Goal: Information Seeking & Learning: Learn about a topic

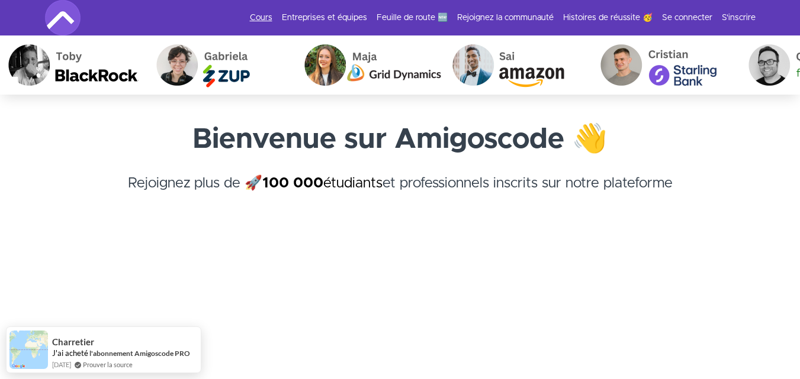
click at [272, 13] on link "Cours" at bounding box center [261, 18] width 22 height 12
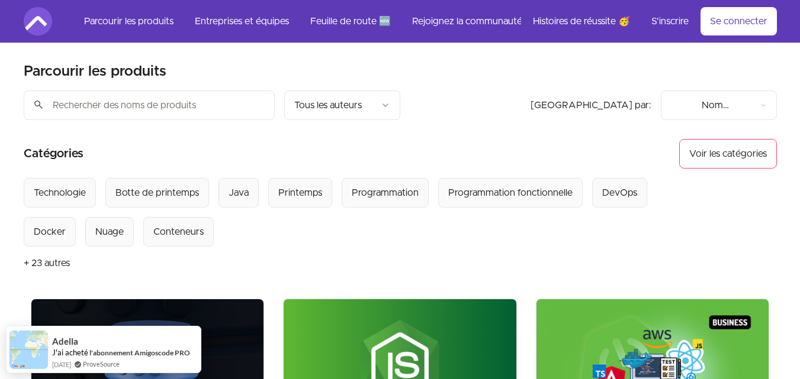
click at [163, 105] on input "search" at bounding box center [149, 106] width 251 height 30
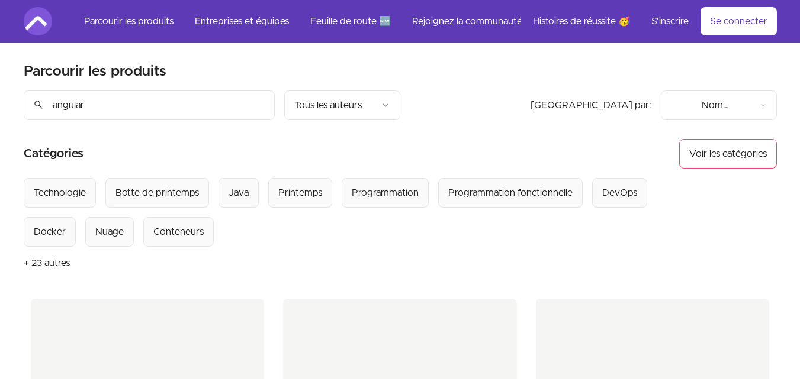
type input "angular"
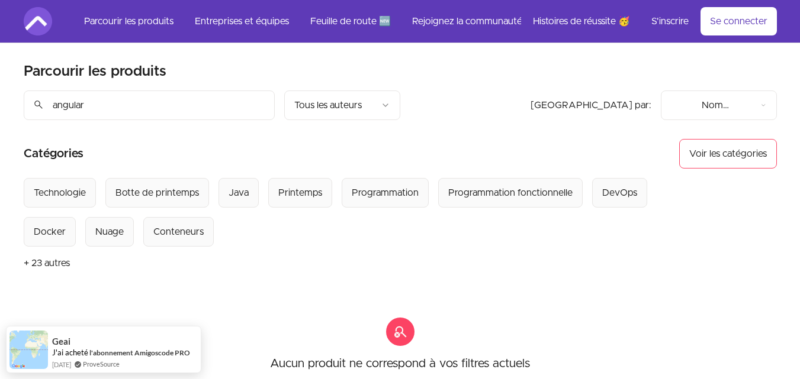
click at [41, 267] on font "+ 23 autres" at bounding box center [47, 263] width 46 height 9
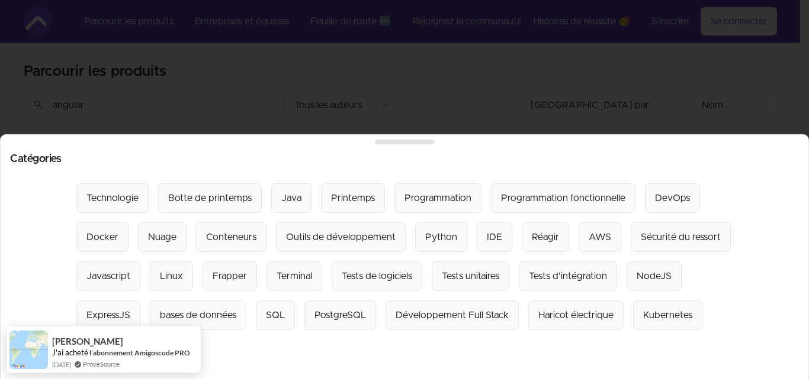
click at [780, 256] on section "Sélectionnez parmi toutes les catégories : Technologie Botte de printemps Java …" at bounding box center [404, 277] width 789 height 186
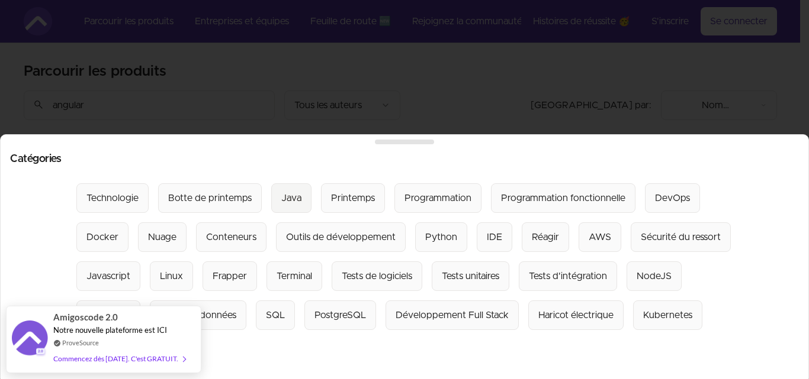
click at [281, 194] on font "Java" at bounding box center [291, 198] width 20 height 9
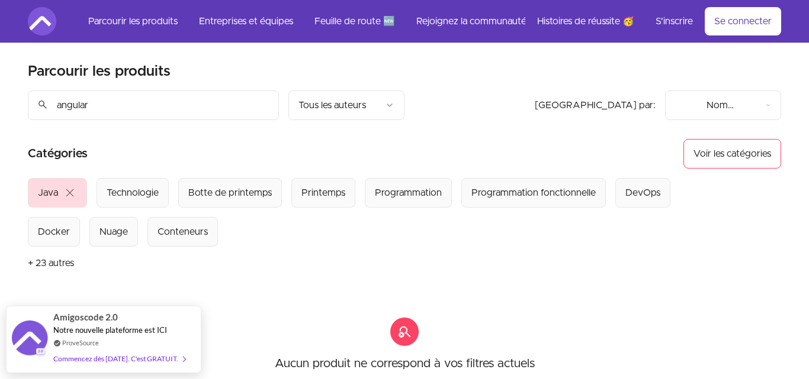
click at [700, 110] on html "Texte d'origine Évaluez cette traduction Votre avis nous aidera à améliorer Goo…" at bounding box center [404, 297] width 809 height 594
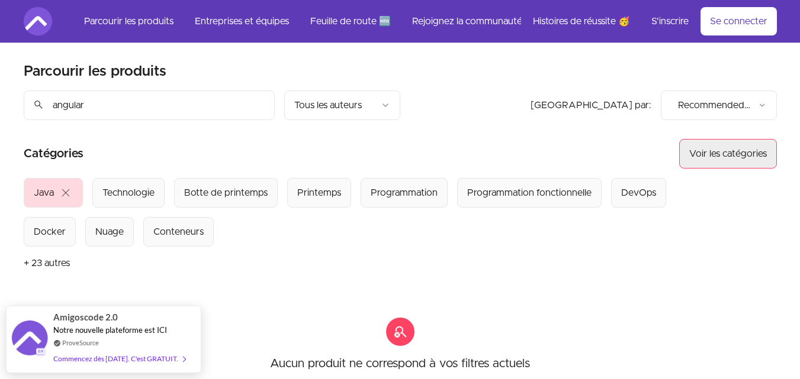
click at [710, 153] on font "Voir les catégories" at bounding box center [728, 153] width 78 height 9
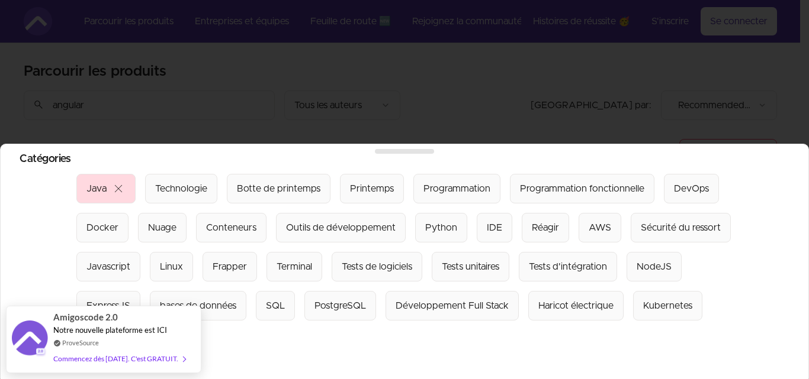
click at [88, 188] on button "Java close" at bounding box center [105, 189] width 59 height 30
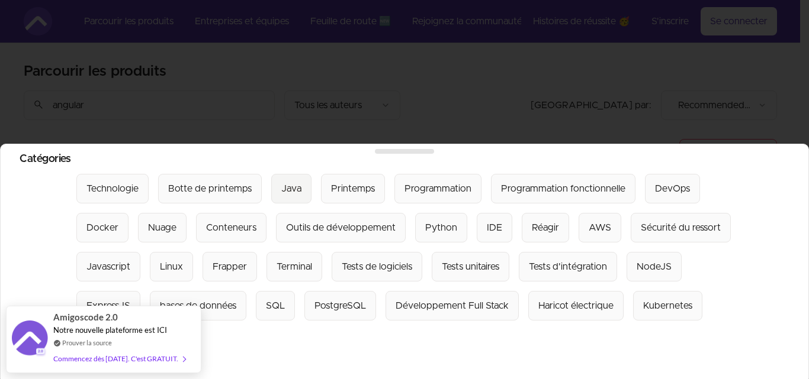
click at [289, 184] on font "Java" at bounding box center [291, 188] width 20 height 9
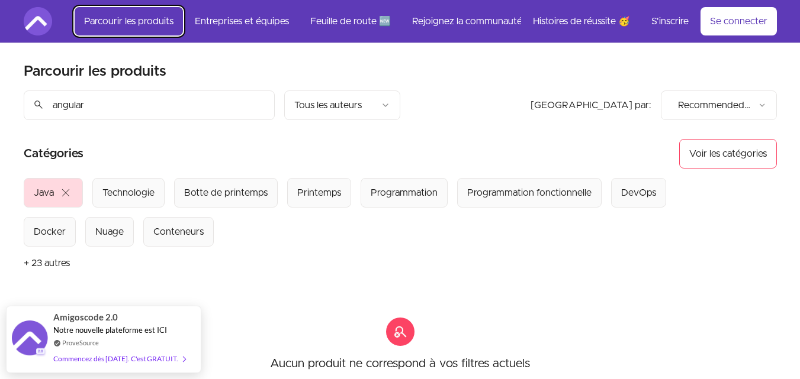
click at [127, 24] on font "Parcourir les produits" at bounding box center [128, 21] width 89 height 9
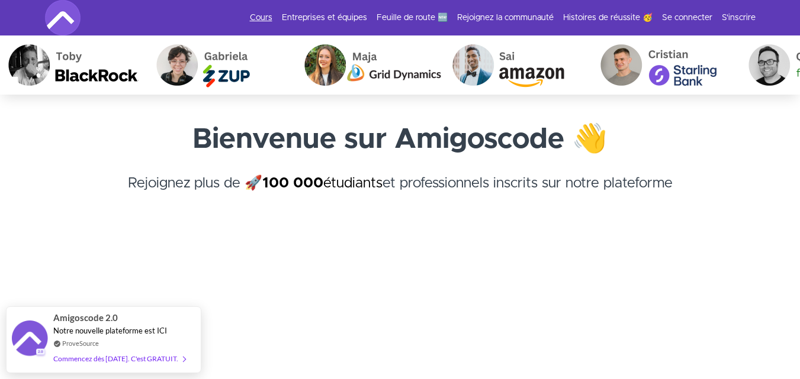
click at [272, 21] on font "Cours" at bounding box center [261, 18] width 22 height 8
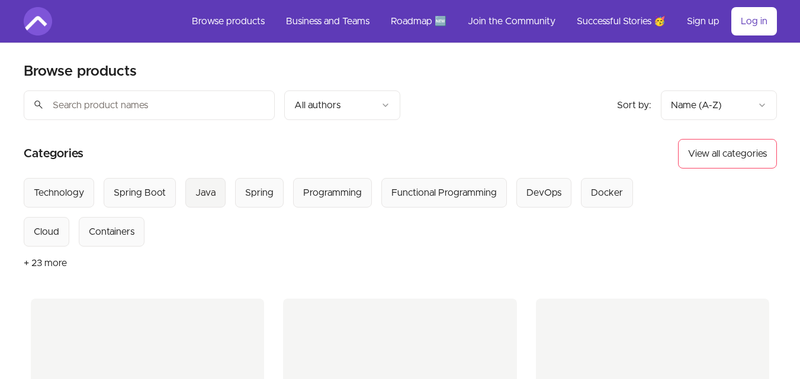
click at [197, 186] on div "Java" at bounding box center [205, 193] width 20 height 14
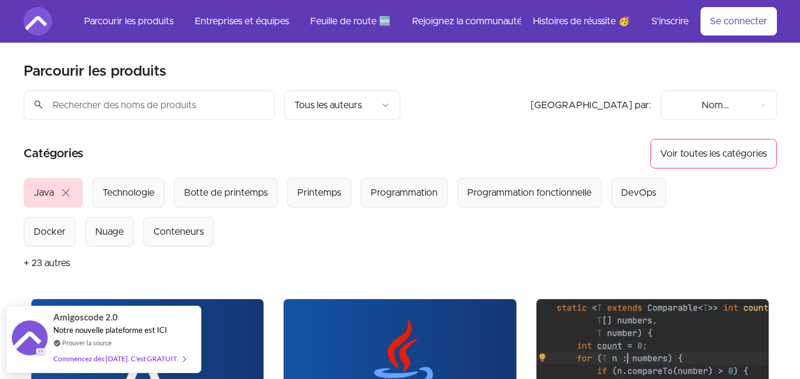
click at [379, 251] on section "Sélectionnez parmi toutes les catégories : Java close Technologie Botte de prin…" at bounding box center [400, 229] width 753 height 102
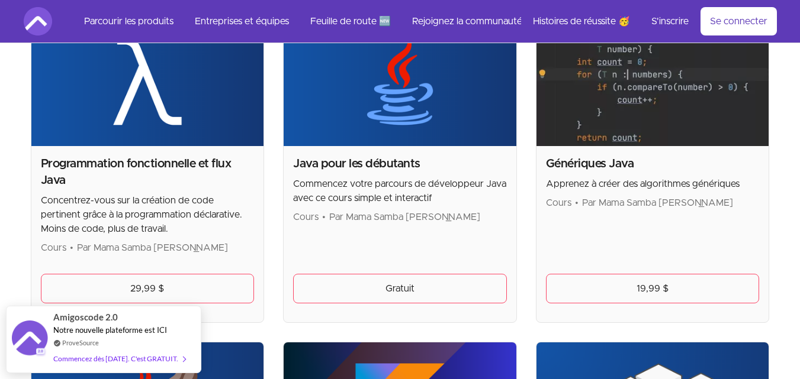
scroll to position [308, 0]
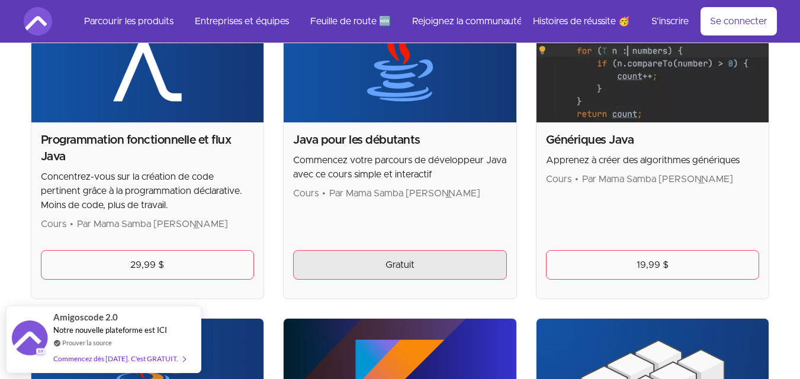
click at [377, 271] on link "Gratuit" at bounding box center [400, 265] width 214 height 30
